Goal: Information Seeking & Learning: Understand process/instructions

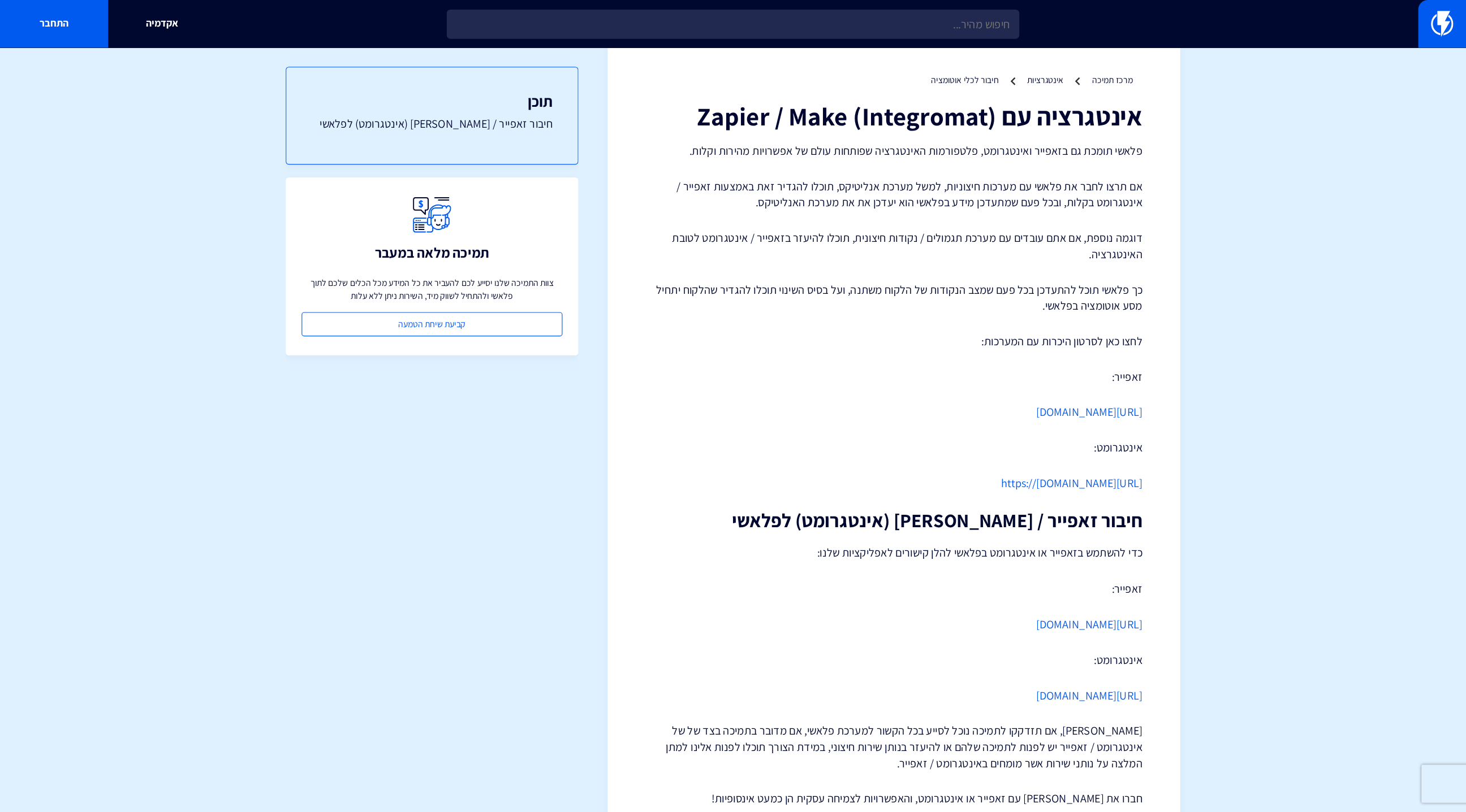
scroll to position [1, 0]
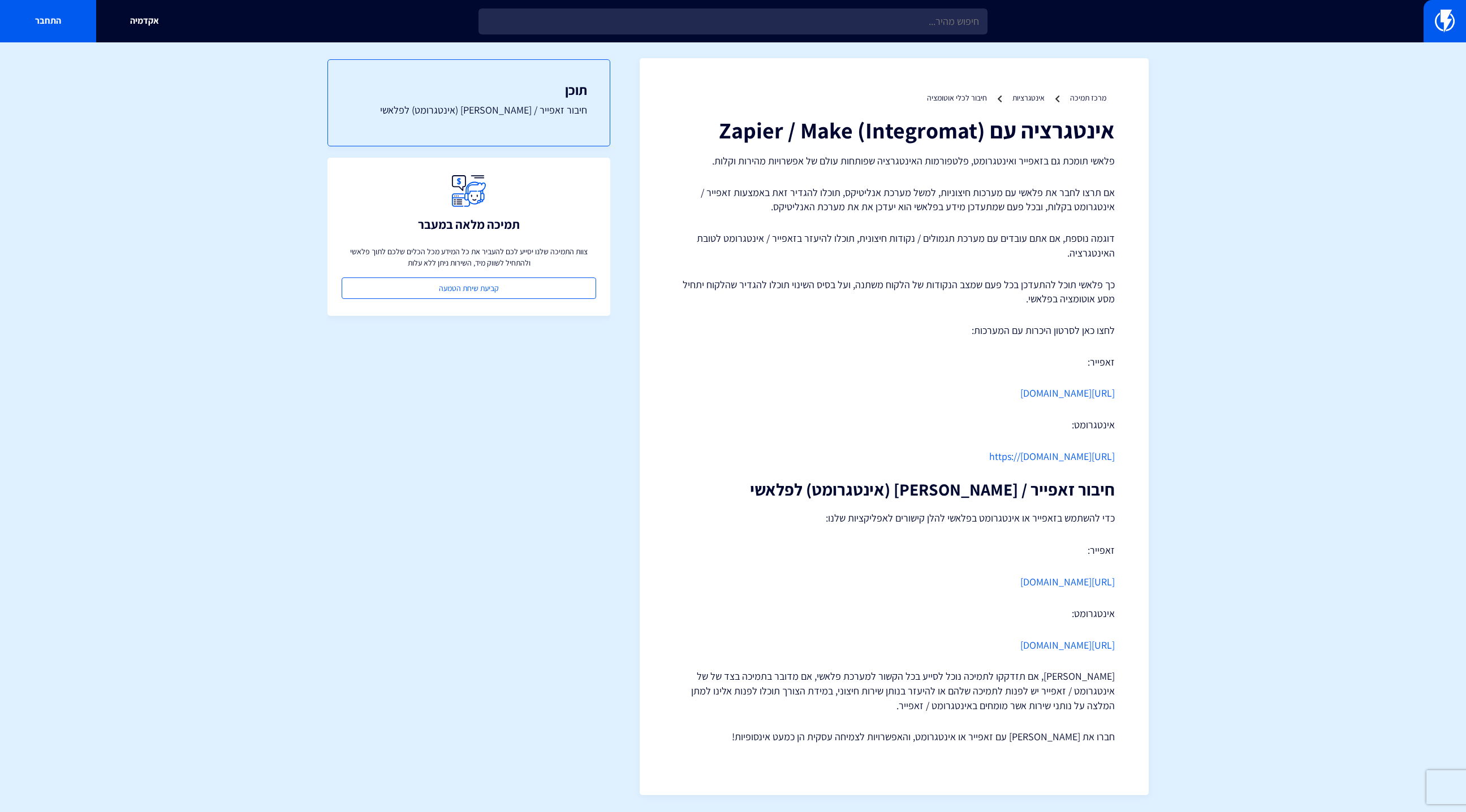
drag, startPoint x: 740, startPoint y: 647, endPoint x: 1124, endPoint y: 647, distance: 384.0
click at [977, 541] on div "מרכז תמיכה אינטגרציות חיבור לכלי אוטומציה אינטגרציה עם (Zapier / Make (Integrom…" at bounding box center [894, 426] width 509 height 737
copy link "[URL][DOMAIN_NAME]"
click at [762, 541] on p "[URL][DOMAIN_NAME]" at bounding box center [894, 646] width 441 height 15
drag, startPoint x: 734, startPoint y: 646, endPoint x: 1109, endPoint y: 581, distance: 380.6
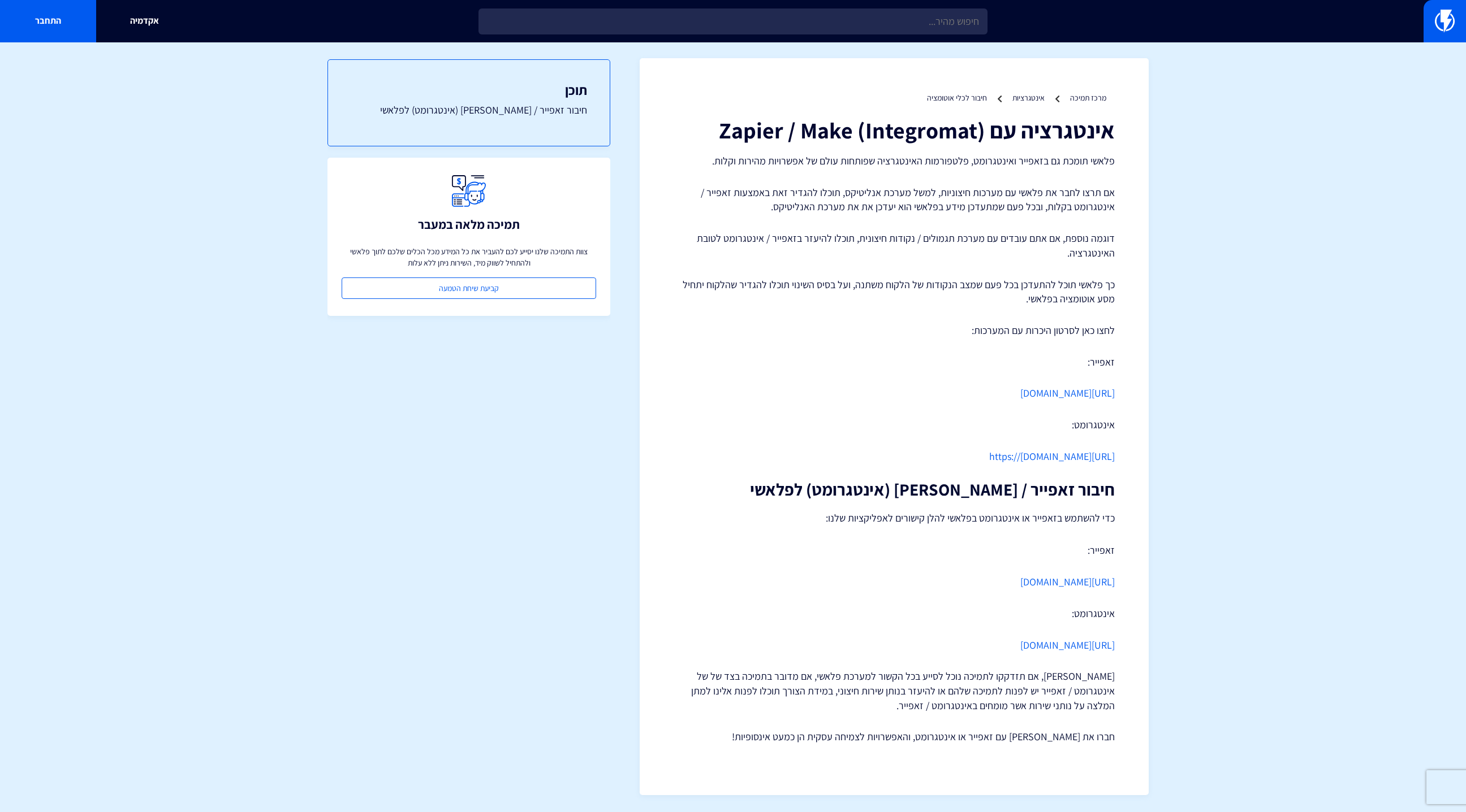
click at [977, 541] on div "אינטגרציה עם (Zapier / Make (Integromat פלאשי תומכת גם בזאפייר ואינטגרומט, פלטפ…" at bounding box center [894, 431] width 441 height 627
click at [901, 460] on p "https:/ / [DOMAIN_NAME][URL]" at bounding box center [894, 456] width 441 height 15
drag, startPoint x: 884, startPoint y: 451, endPoint x: 1145, endPoint y: 452, distance: 261.0
click at [977, 452] on div "מרכז תמיכה אינטגרציות חיבור לכלי אוטומציה אינטגרציה עם (Zapier / Make (Integrom…" at bounding box center [894, 426] width 509 height 737
drag, startPoint x: 755, startPoint y: 635, endPoint x: 967, endPoint y: 637, distance: 212.0
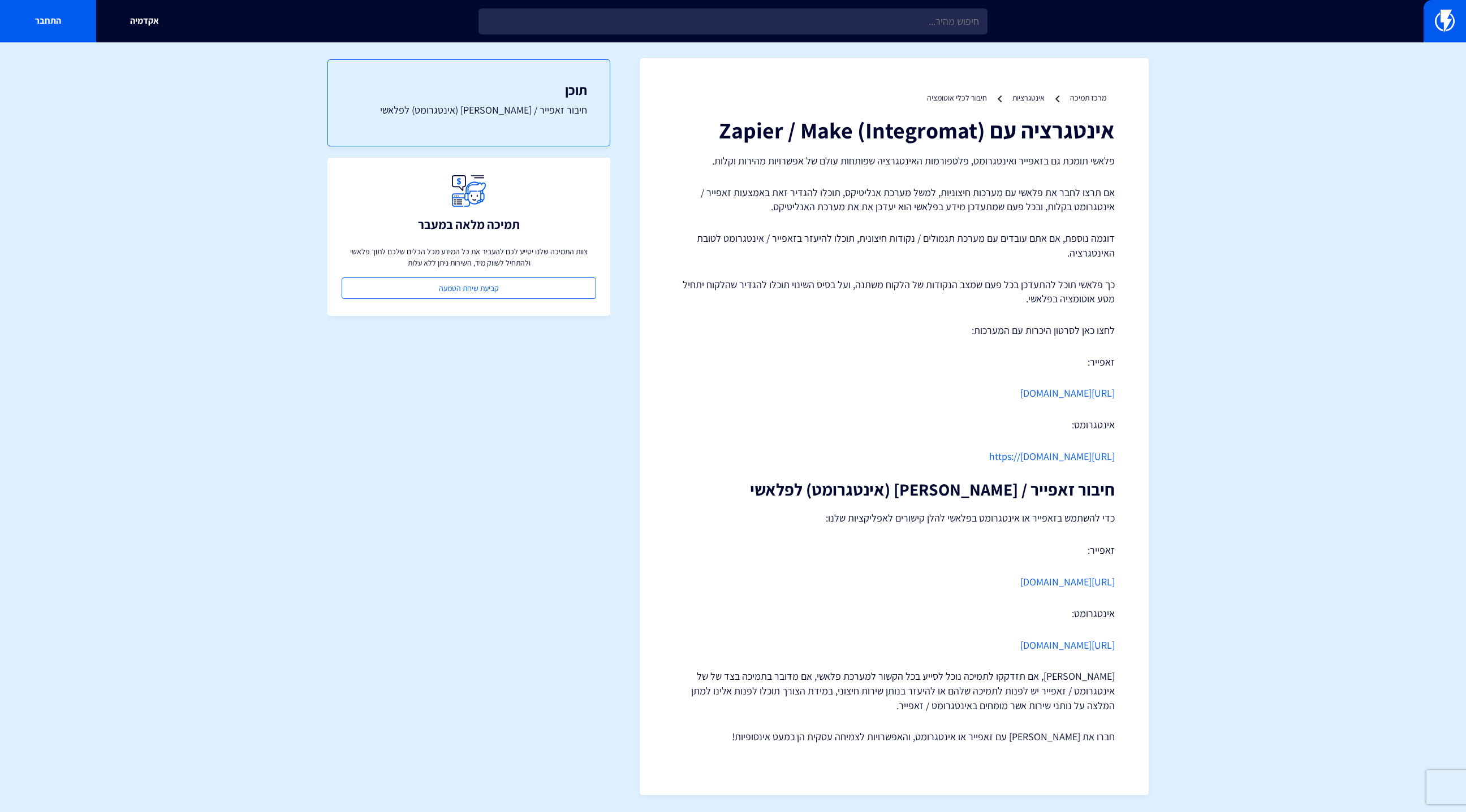
click at [967, 541] on div "אינטגרציה עם (Zapier / Make (Integromat פלאשי תומכת גם בזאפייר ואינטגרומט, פלטפ…" at bounding box center [894, 431] width 441 height 627
drag, startPoint x: 763, startPoint y: 640, endPoint x: 1134, endPoint y: 648, distance: 371.1
click at [977, 541] on div "מרכז תמיכה אינטגרציות חיבור לכלי אוטומציה אינטגרציה עם (Zapier / Make (Integrom…" at bounding box center [894, 426] width 509 height 737
copy link "[URL][DOMAIN_NAME]"
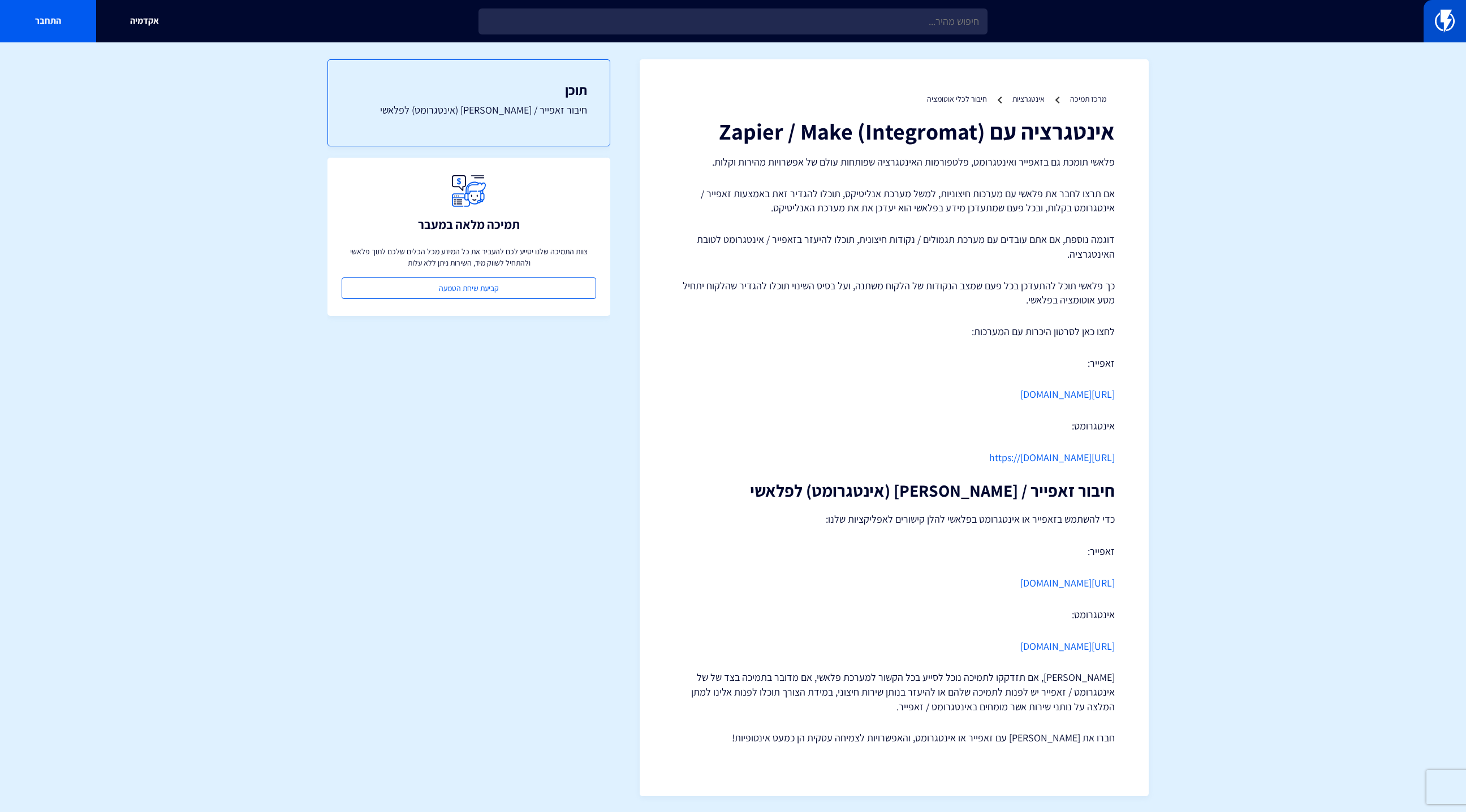
click at [977, 27] on img at bounding box center [1444, 20] width 20 height 23
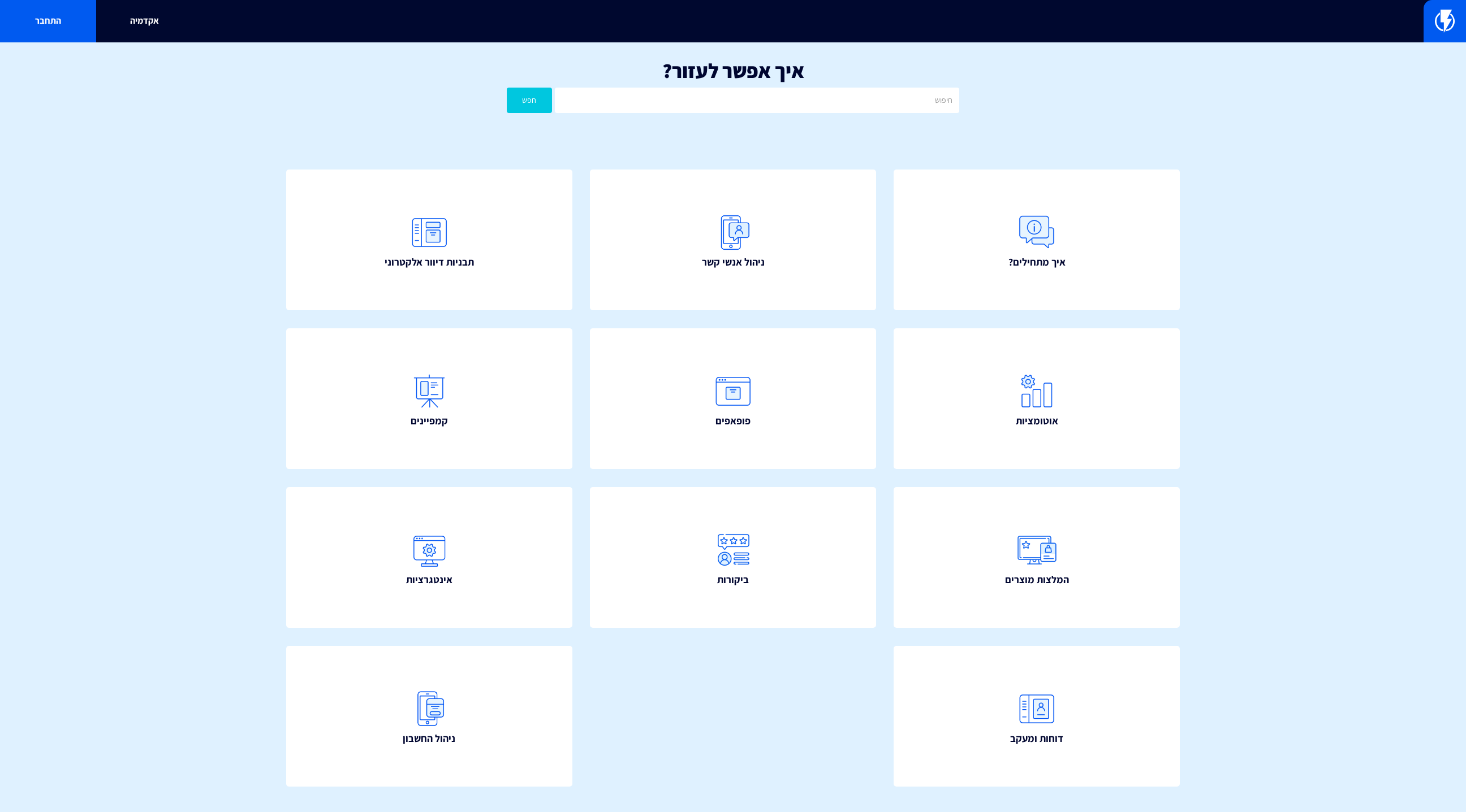
click at [57, 34] on link "התחבר" at bounding box center [48, 21] width 96 height 42
